Goal: Book appointment/travel/reservation

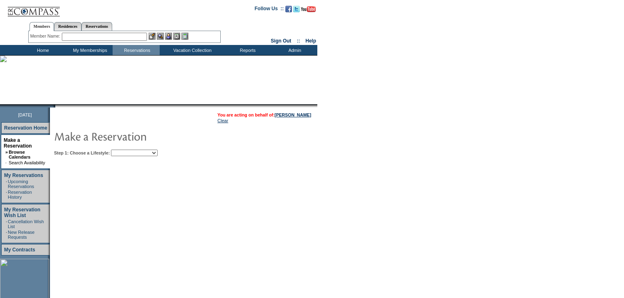
click at [158, 153] on select "Beach Leisure Metropolitan Mountain OIAL for Adventure OIAL for Couples OIAL fo…" at bounding box center [134, 153] width 47 height 7
select select "Beach"
click at [125, 150] on select "Beach Leisure Metropolitan Mountain OIAL for Adventure OIAL for Couples OIAL fo…" at bounding box center [134, 153] width 47 height 7
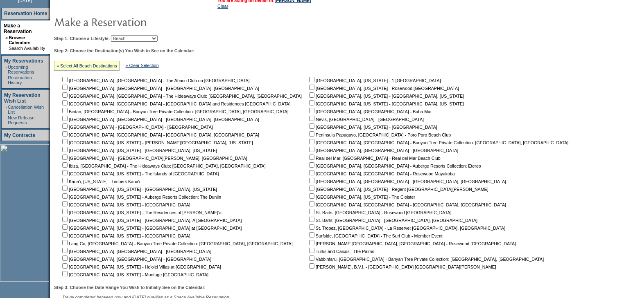
scroll to position [164, 0]
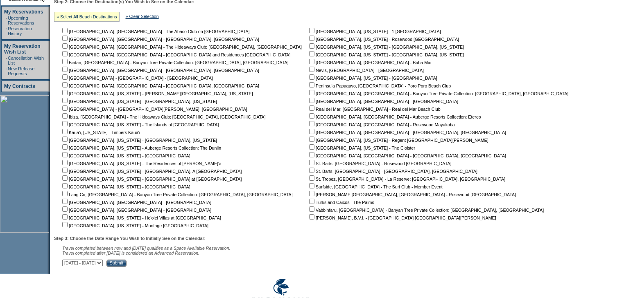
click at [67, 31] on input "checkbox" at bounding box center [64, 30] width 5 height 5
checkbox input "true"
click at [126, 265] on input "Submit" at bounding box center [116, 263] width 20 height 7
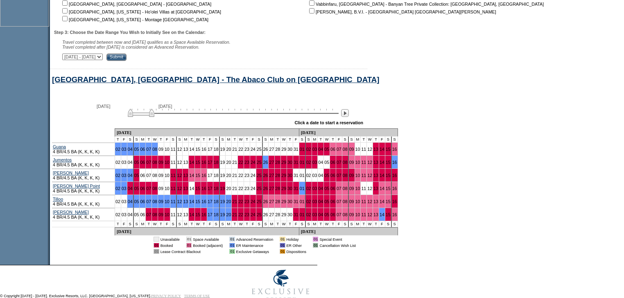
scroll to position [393, 0]
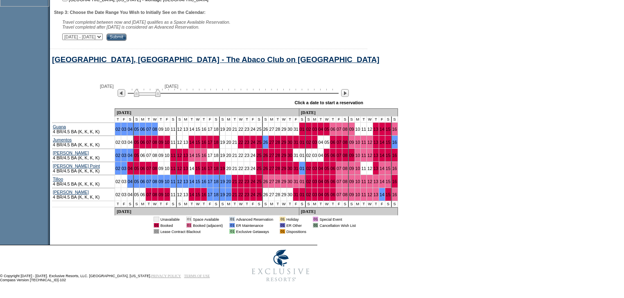
drag, startPoint x: 152, startPoint y: 92, endPoint x: 163, endPoint y: 92, distance: 11.1
click at [160, 92] on img at bounding box center [147, 93] width 27 height 8
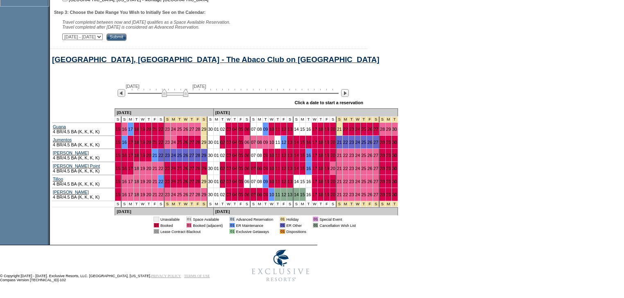
drag, startPoint x: 163, startPoint y: 96, endPoint x: 185, endPoint y: 97, distance: 21.7
click at [185, 97] on img at bounding box center [175, 93] width 27 height 8
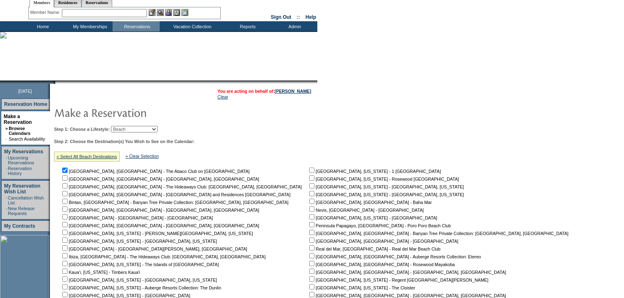
scroll to position [0, 0]
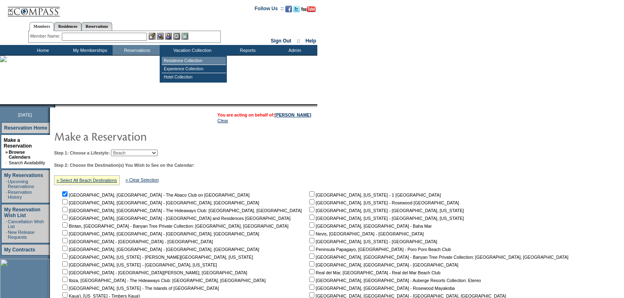
click at [178, 58] on td "Residence Collection" at bounding box center [194, 61] width 64 height 8
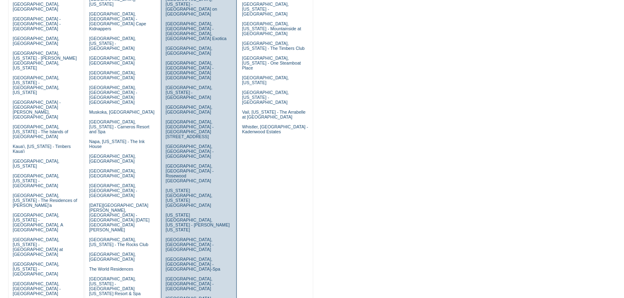
scroll to position [196, 0]
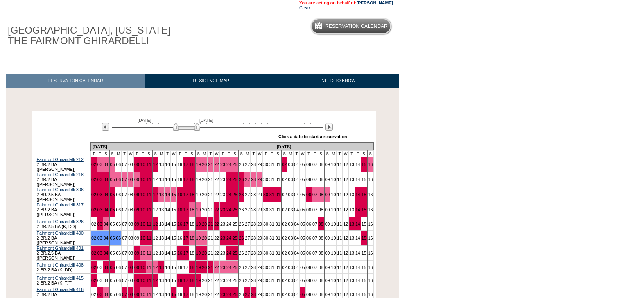
scroll to position [147, 0]
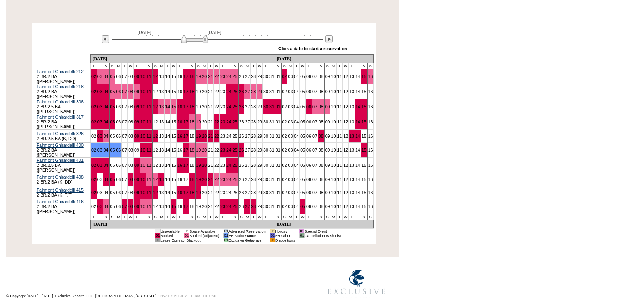
drag, startPoint x: 183, startPoint y: 39, endPoint x: 191, endPoint y: 40, distance: 8.2
click at [191, 40] on img at bounding box center [194, 39] width 27 height 8
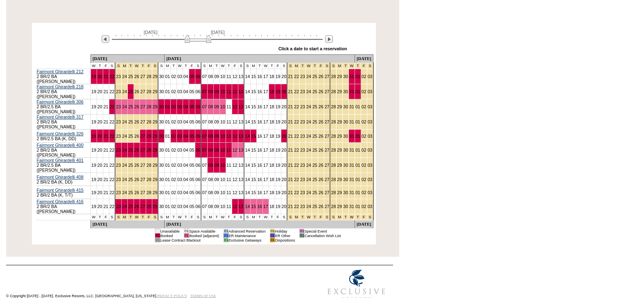
drag, startPoint x: 196, startPoint y: 42, endPoint x: 210, endPoint y: 41, distance: 13.2
click at [210, 41] on img at bounding box center [198, 39] width 27 height 8
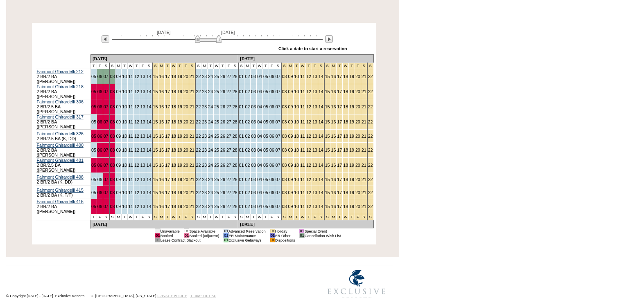
drag, startPoint x: 209, startPoint y: 40, endPoint x: 216, endPoint y: 40, distance: 7.4
click at [216, 40] on img at bounding box center [208, 39] width 27 height 8
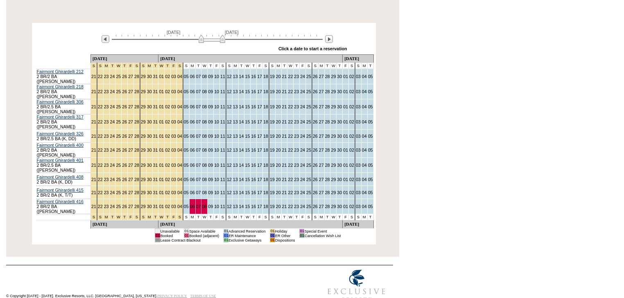
drag, startPoint x: 216, startPoint y: 40, endPoint x: 208, endPoint y: 36, distance: 9.0
click at [208, 36] on img at bounding box center [211, 39] width 27 height 8
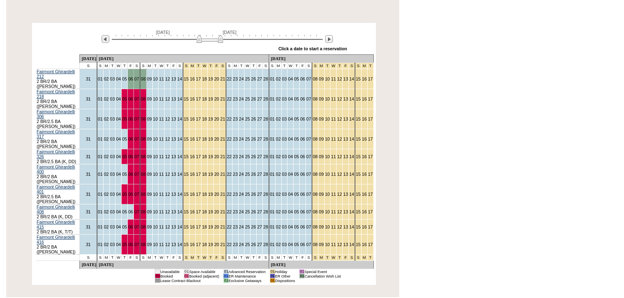
click at [219, 38] on img at bounding box center [209, 39] width 27 height 8
